Goal: Task Accomplishment & Management: Manage account settings

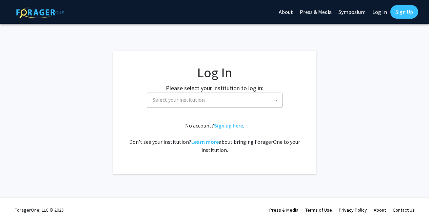
select select
click at [157, 100] on span "Select your institution" at bounding box center [179, 99] width 52 height 7
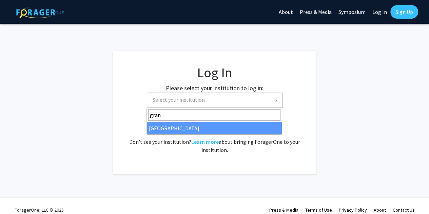
type input "grand"
select select "23"
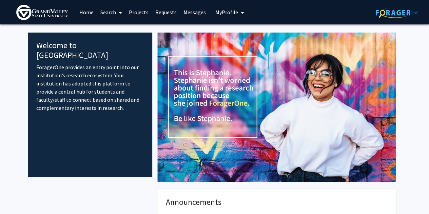
click at [196, 14] on link "Messages" at bounding box center [194, 12] width 29 height 24
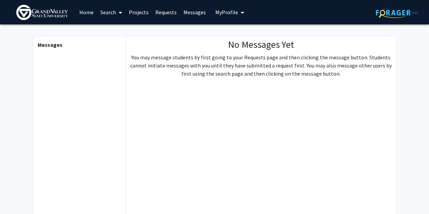
click at [241, 14] on icon "My profile dropdown to access profile and logout" at bounding box center [242, 12] width 3 height 5
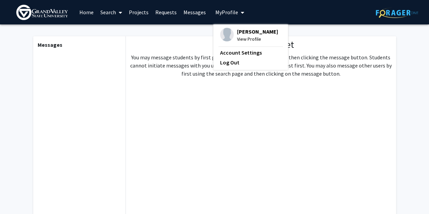
click at [247, 40] on span "View Profile" at bounding box center [257, 38] width 41 height 7
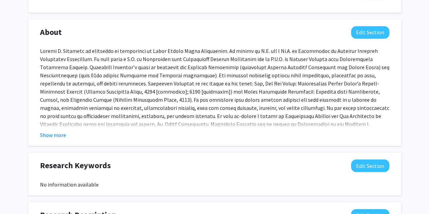
scroll to position [293, 0]
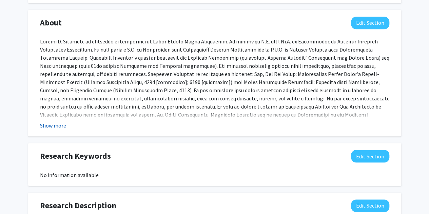
click at [62, 126] on button "Show more" at bounding box center [53, 125] width 26 height 8
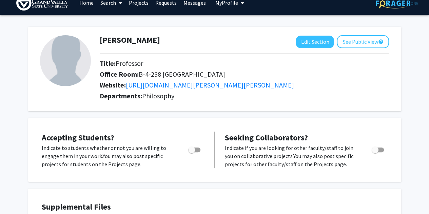
scroll to position [0, 0]
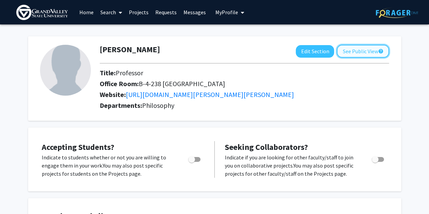
click at [361, 53] on button "See Public View help" at bounding box center [363, 51] width 52 height 13
